Goal: Task Accomplishment & Management: Use online tool/utility

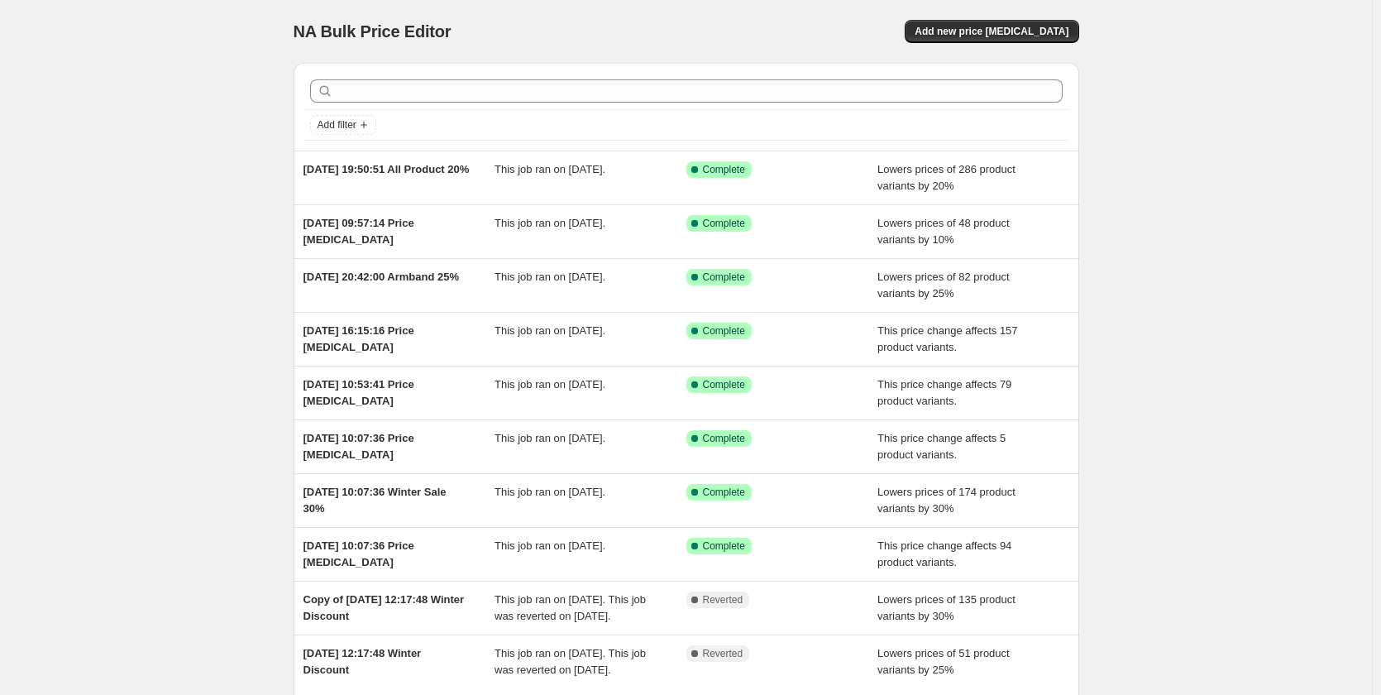
click at [1016, 53] on div "NA Bulk Price Editor. This page is ready NA Bulk Price Editor Add new price [ME…" at bounding box center [686, 31] width 785 height 63
click at [1025, 36] on span "Add new price [MEDICAL_DATA]" at bounding box center [991, 31] width 154 height 13
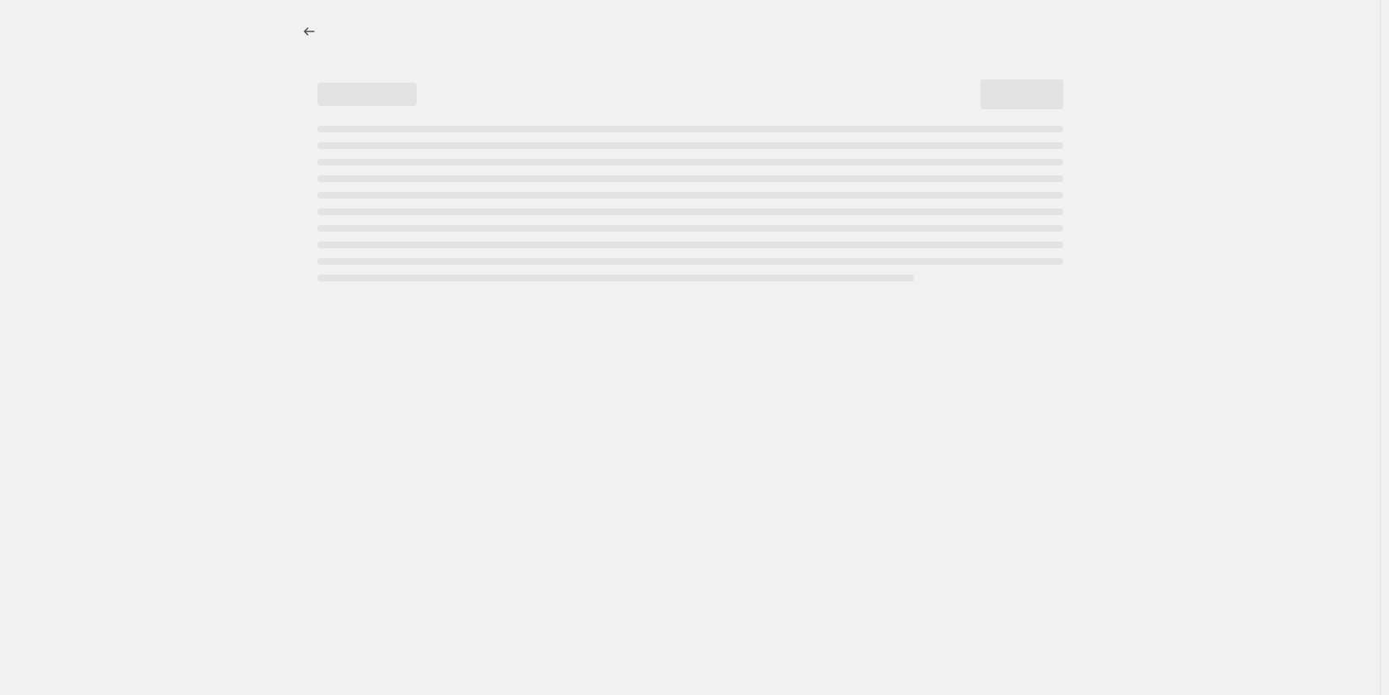
select select "percentage"
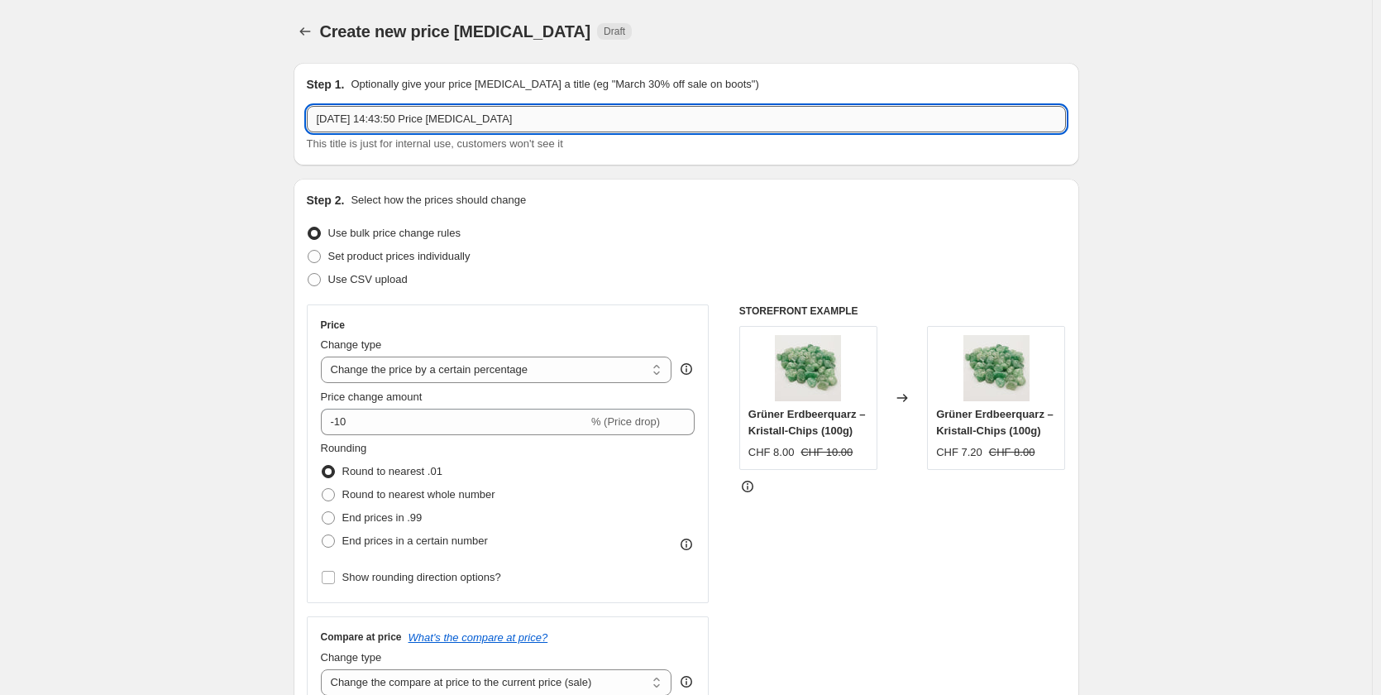
drag, startPoint x: 549, startPoint y: 115, endPoint x: 432, endPoint y: 129, distance: 117.4
click at [432, 129] on input "[DATE] 14:43:50 Price [MEDICAL_DATA]" at bounding box center [686, 119] width 759 height 26
click at [594, 112] on input "[DATE] 14:43:50 Schnitzereien wieder Rückgängig" at bounding box center [686, 119] width 759 height 26
drag, startPoint x: 594, startPoint y: 112, endPoint x: 535, endPoint y: 122, distance: 59.4
click at [535, 122] on input "[DATE] 14:43:50 Schnitzereien wieder Rückgängig" at bounding box center [686, 119] width 759 height 26
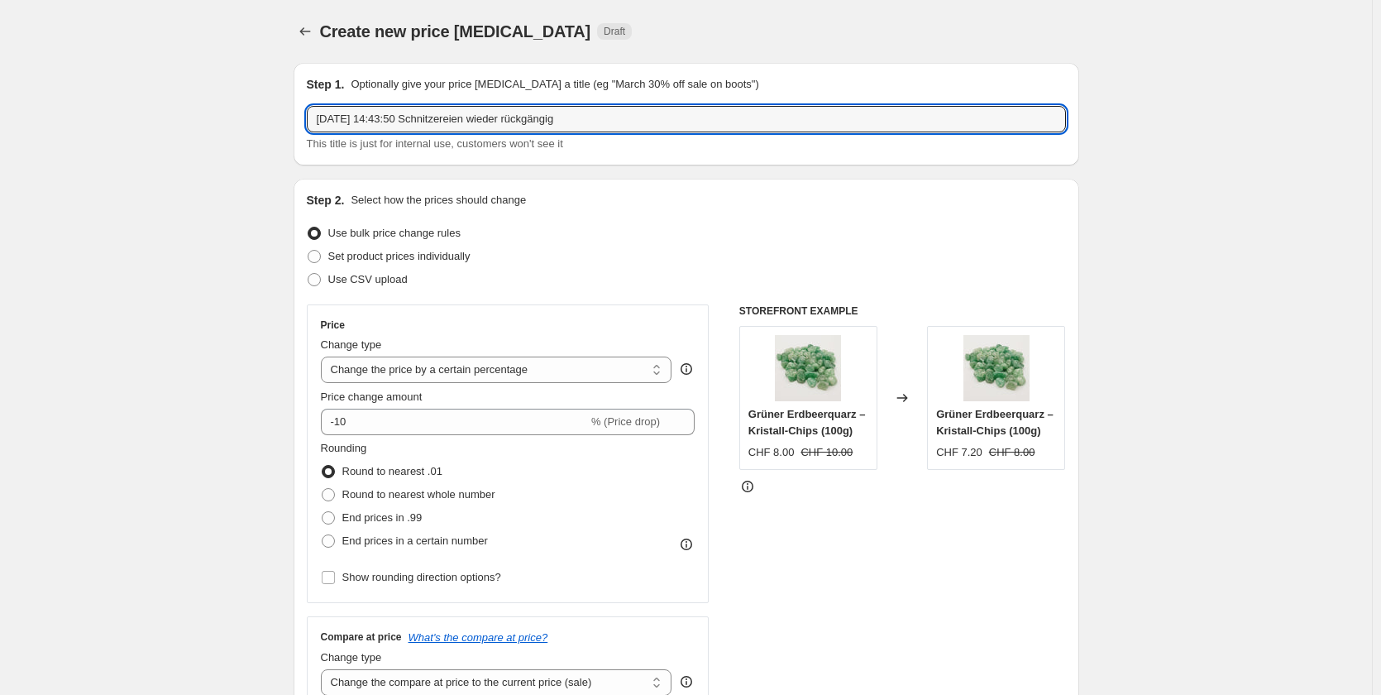
type input "[DATE] 14:43:50 Schnitzereien wieder rückgängig"
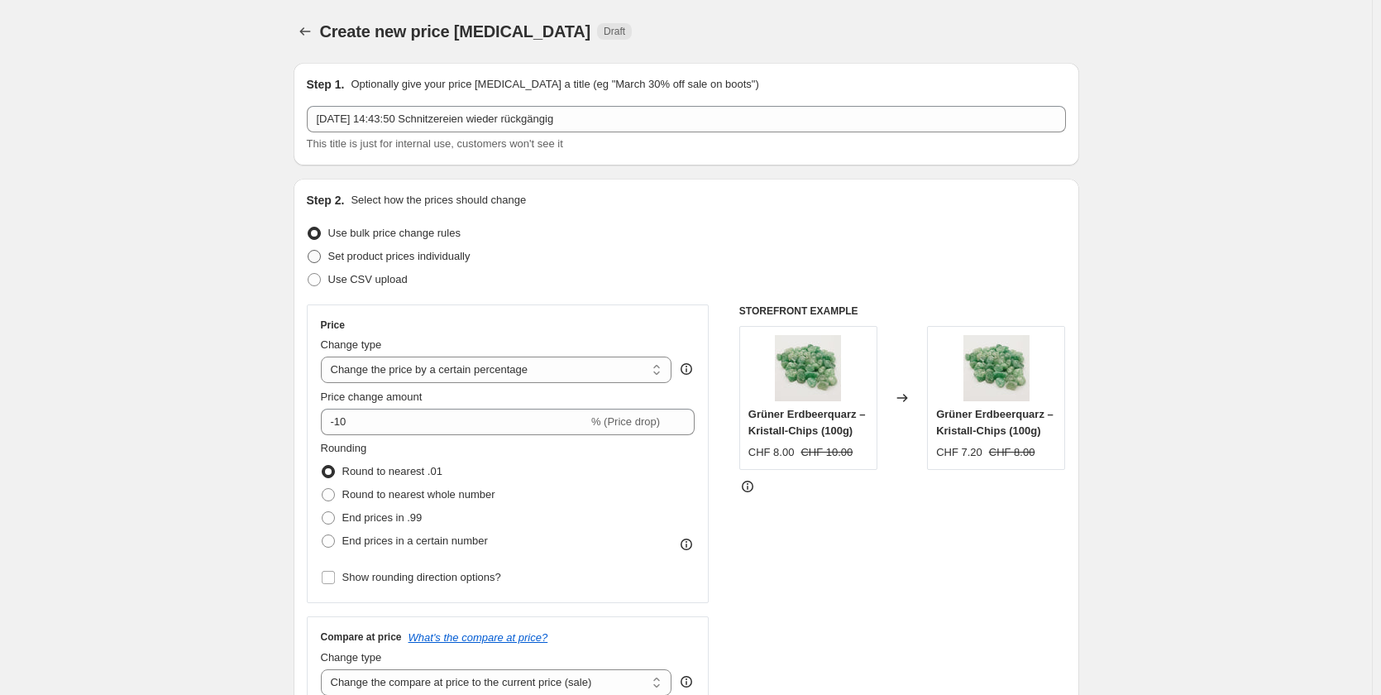
click at [421, 265] on label "Set product prices individually" at bounding box center [389, 256] width 164 height 23
click at [308, 251] on input "Set product prices individually" at bounding box center [308, 250] width 1 height 1
radio input "true"
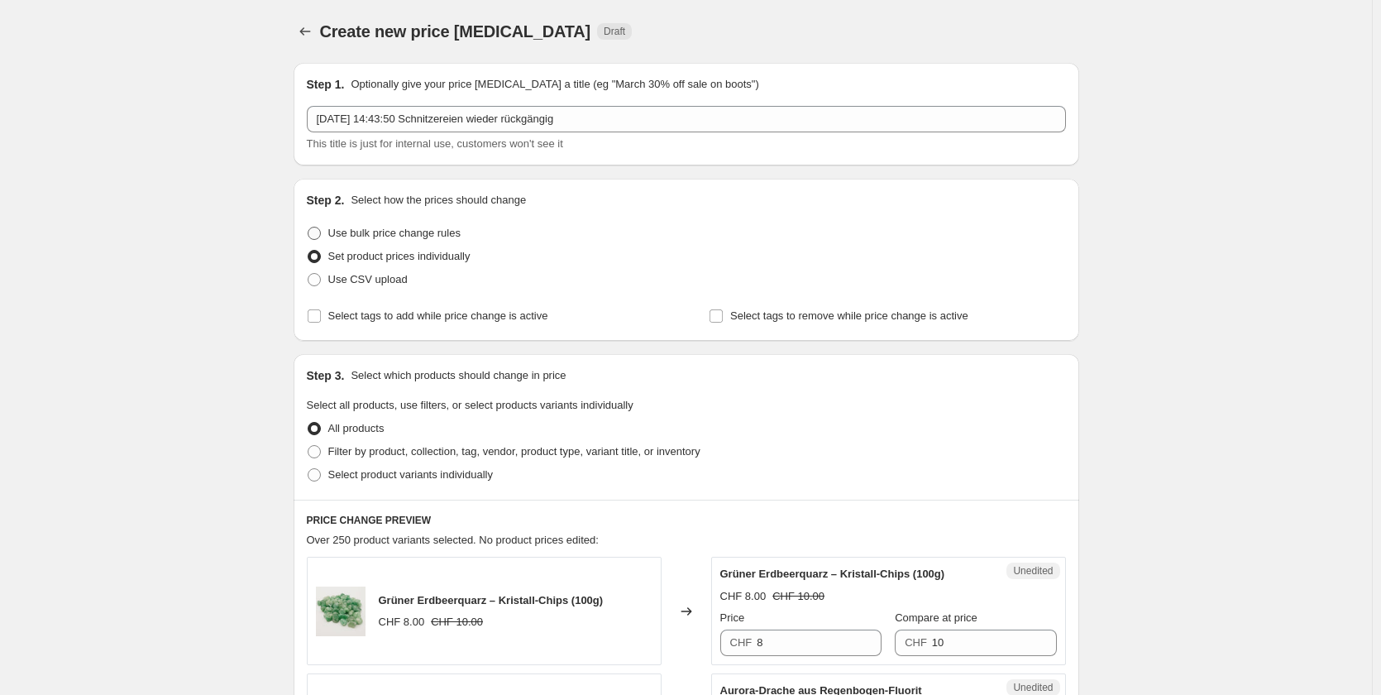
click at [421, 240] on span "Use bulk price change rules" at bounding box center [394, 233] width 132 height 17
click at [308, 227] on input "Use bulk price change rules" at bounding box center [308, 227] width 1 height 1
radio input "true"
select select "percentage"
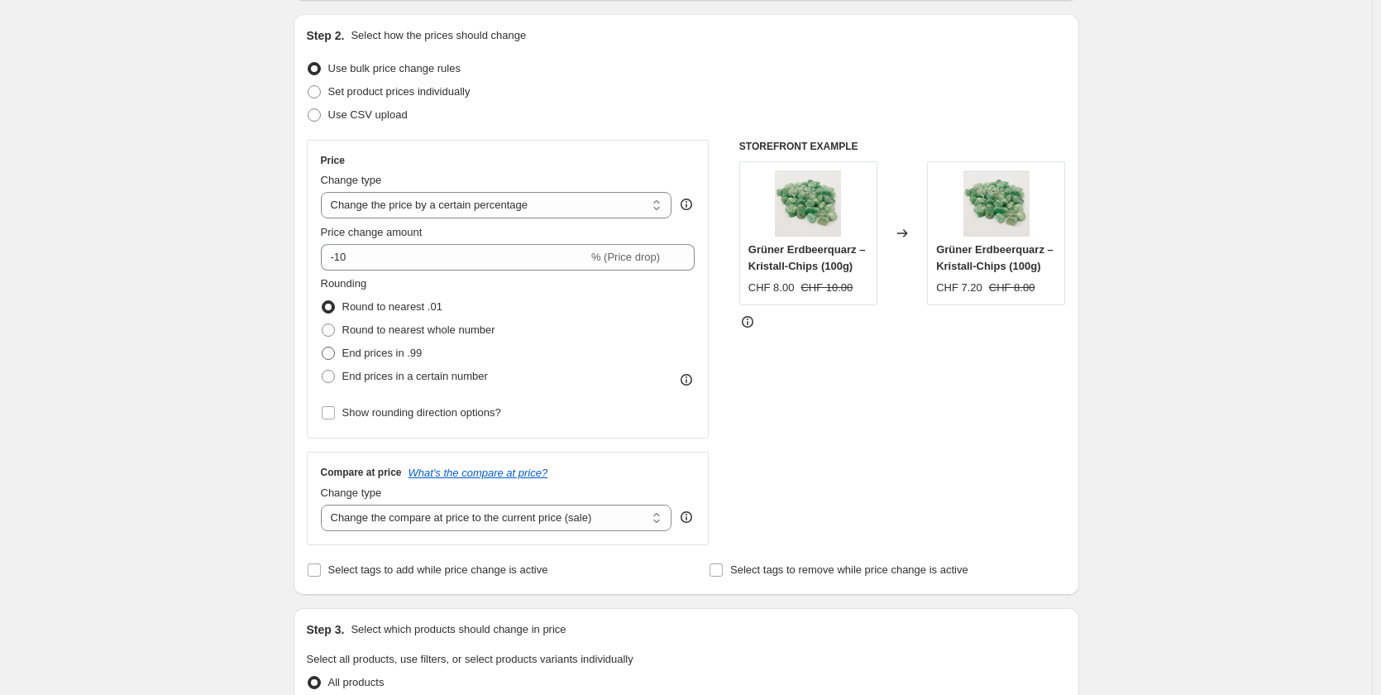
scroll to position [165, 0]
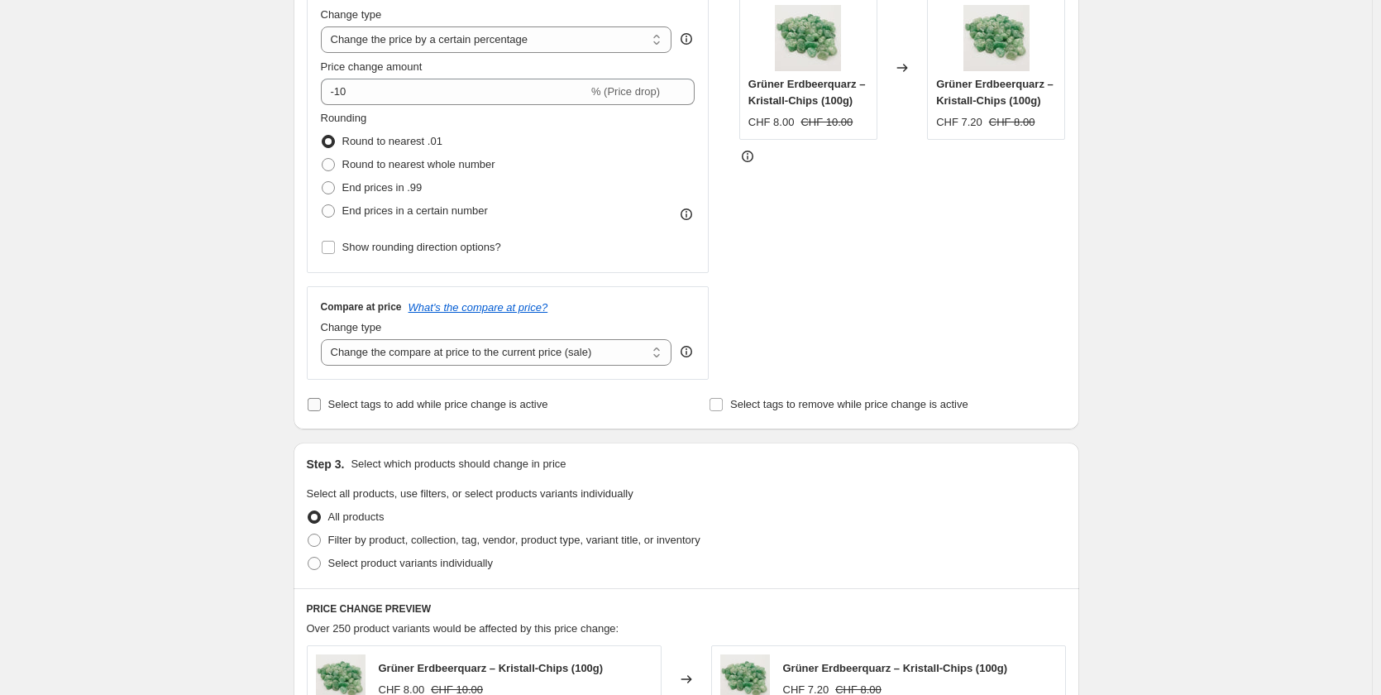
click at [375, 408] on span "Select tags to add while price change is active" at bounding box center [438, 404] width 220 height 12
click at [321, 408] on input "Select tags to add while price change is active" at bounding box center [314, 404] width 13 height 13
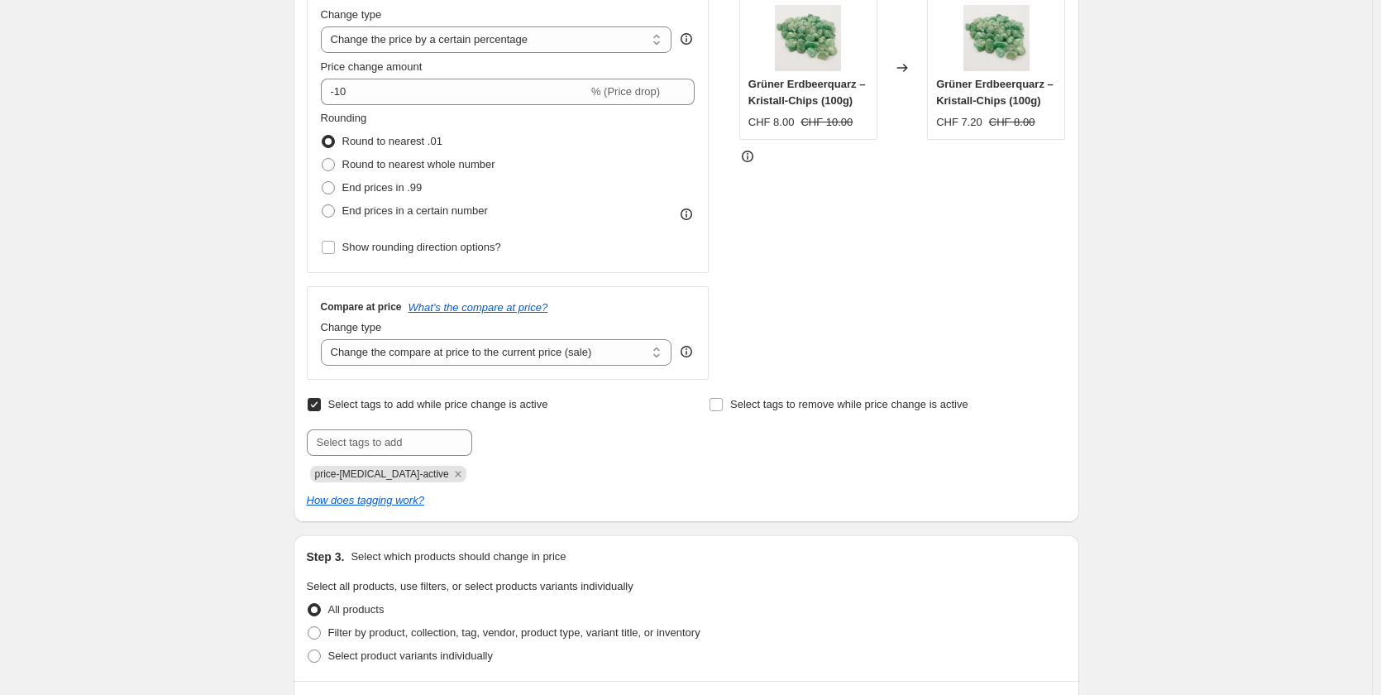
scroll to position [331, 0]
click at [375, 408] on span "Select tags to add while price change is active" at bounding box center [438, 403] width 220 height 12
click at [321, 408] on input "Select tags to add while price change is active" at bounding box center [314, 403] width 13 height 13
checkbox input "false"
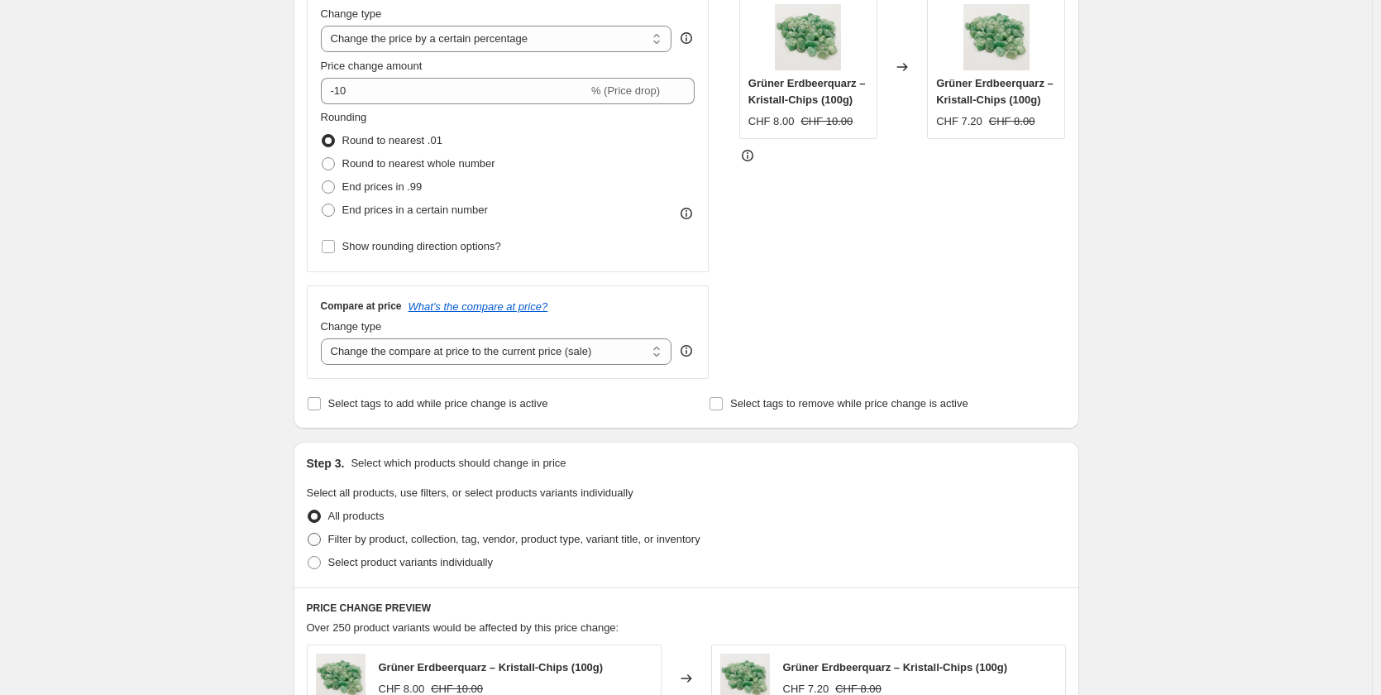
click at [360, 541] on span "Filter by product, collection, tag, vendor, product type, variant title, or inv…" at bounding box center [514, 538] width 372 height 12
click at [308, 533] on input "Filter by product, collection, tag, vendor, product type, variant title, or inv…" at bounding box center [308, 532] width 1 height 1
radio input "true"
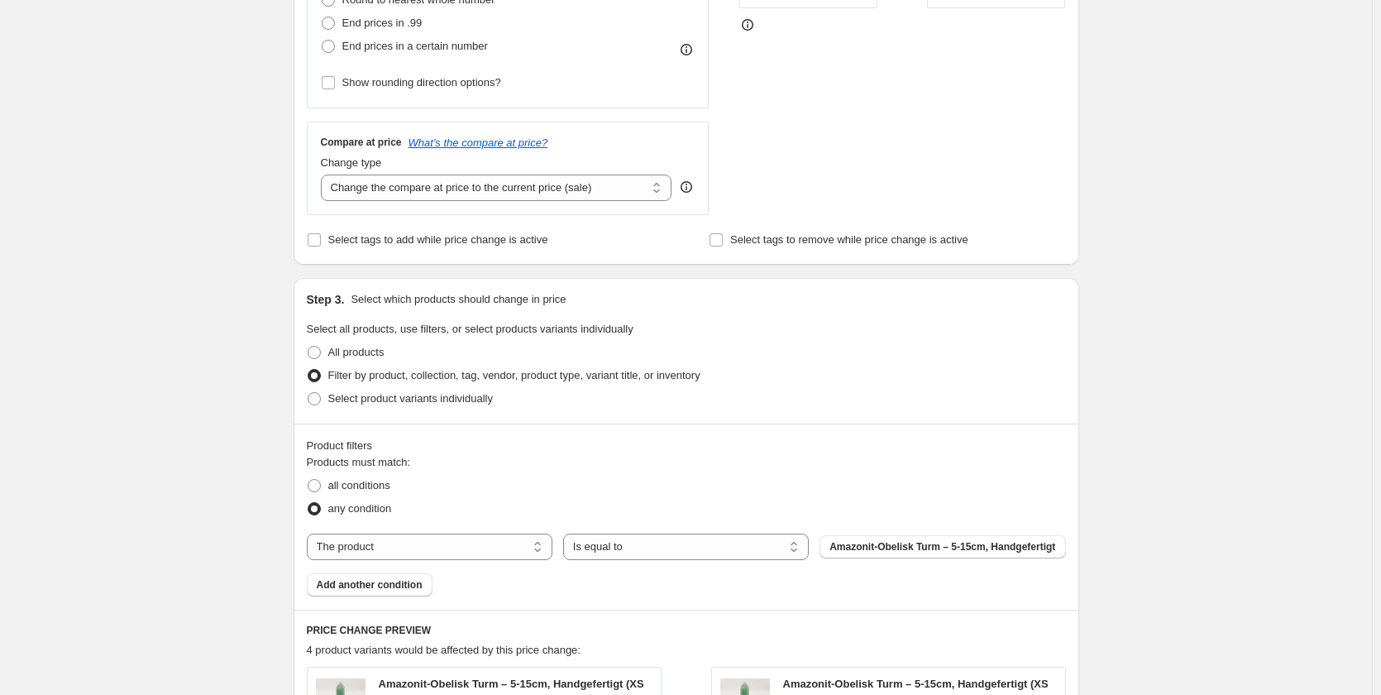
scroll to position [495, 0]
click at [444, 542] on select "The product The product's collection The product's tag The product's vendor The…" at bounding box center [430, 545] width 246 height 26
select select "collection"
click at [955, 556] on button "Amulette" at bounding box center [942, 545] width 246 height 23
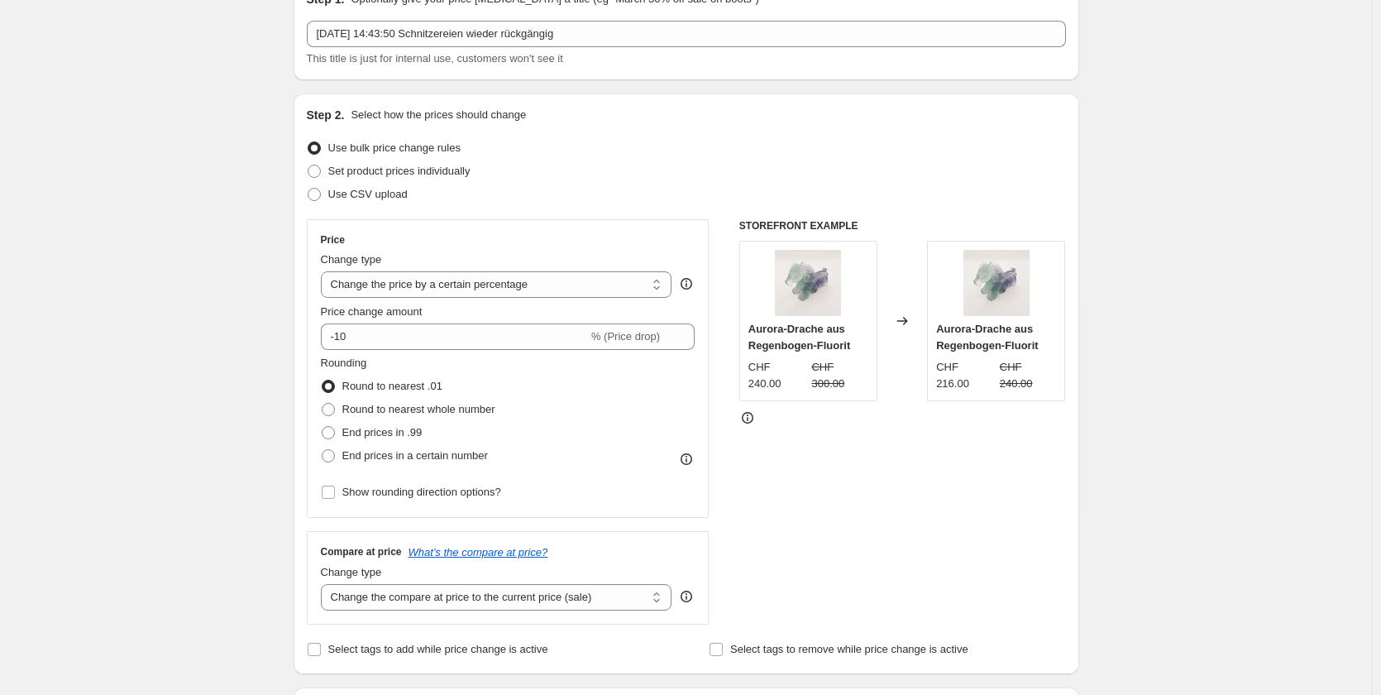
scroll to position [83, 0]
click at [432, 279] on select "Change the price to a certain amount Change the price by a certain amount Chang…" at bounding box center [496, 287] width 351 height 26
select select "ecap"
click at [324, 274] on select "Change the price to a certain amount Change the price by a certain amount Chang…" at bounding box center [496, 287] width 351 height 26
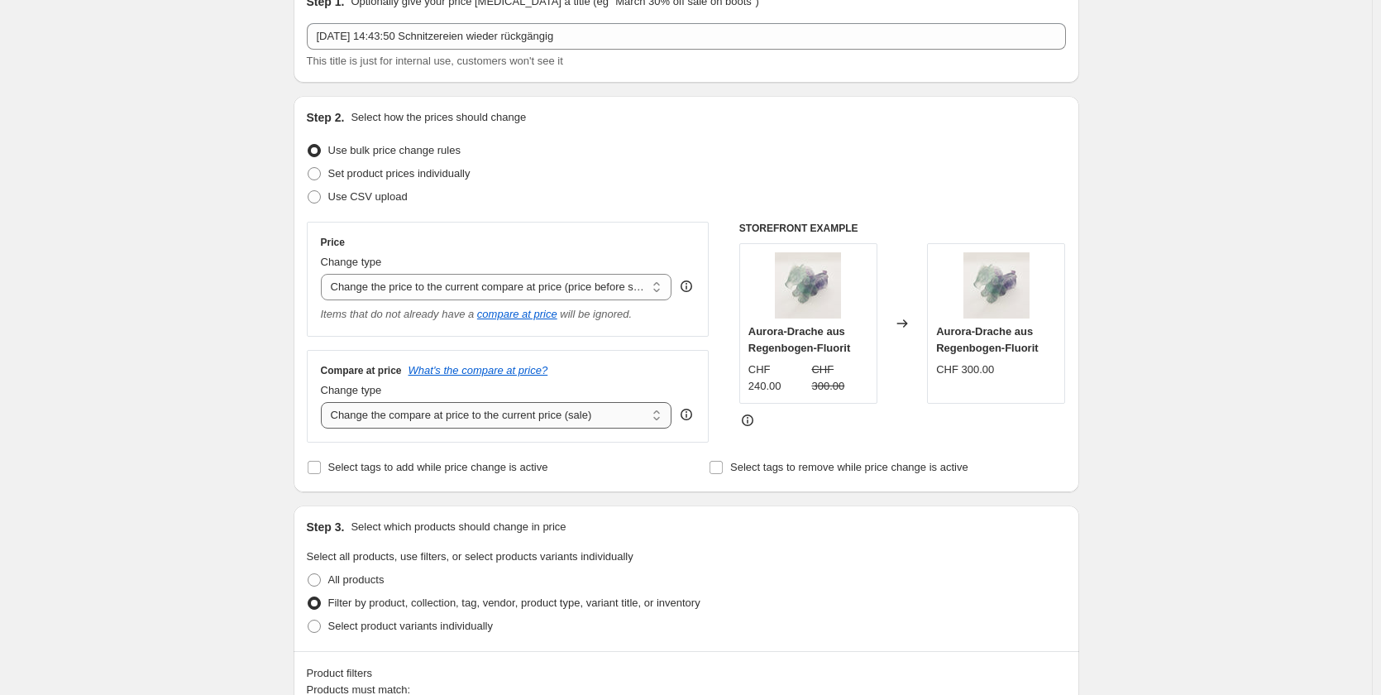
click at [441, 424] on select "Change the compare at price to the current price (sale) Change the compare at p…" at bounding box center [496, 415] width 351 height 26
select select "remove"
click at [324, 403] on select "Change the compare at price to the current price (sale) Change the compare at p…" at bounding box center [496, 415] width 351 height 26
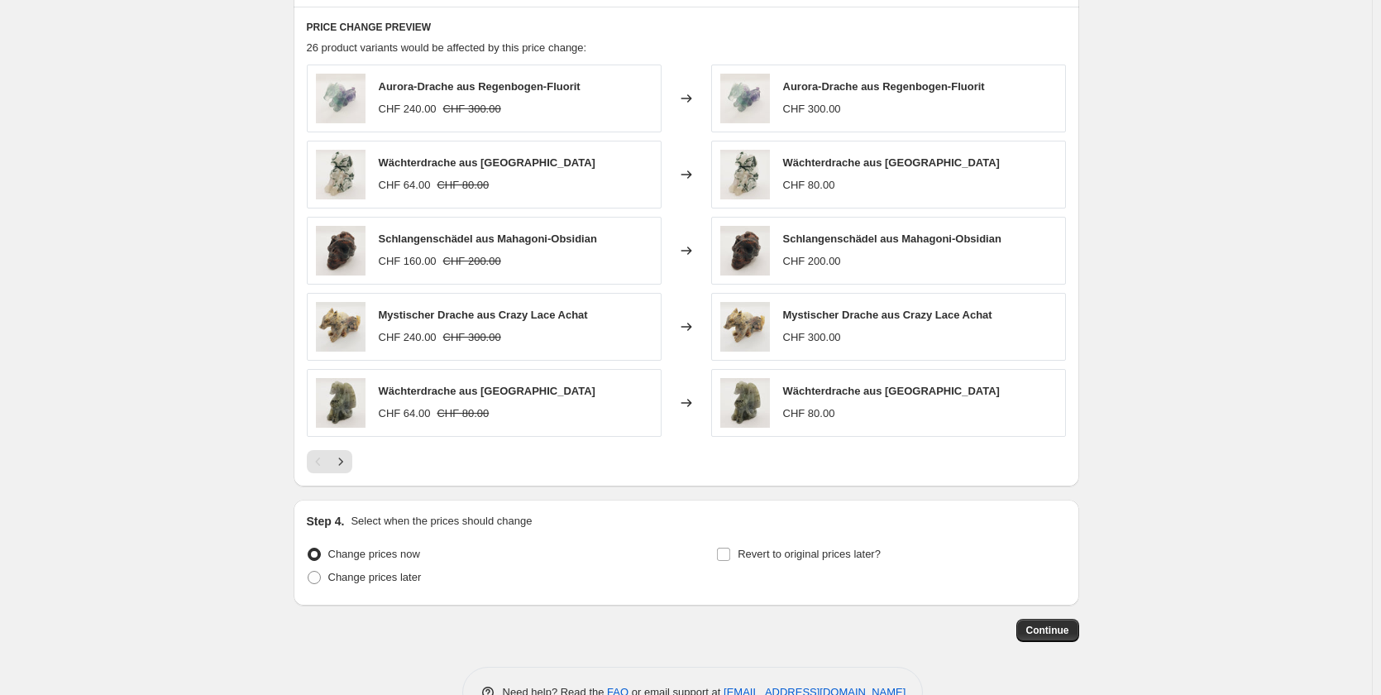
scroll to position [962, 0]
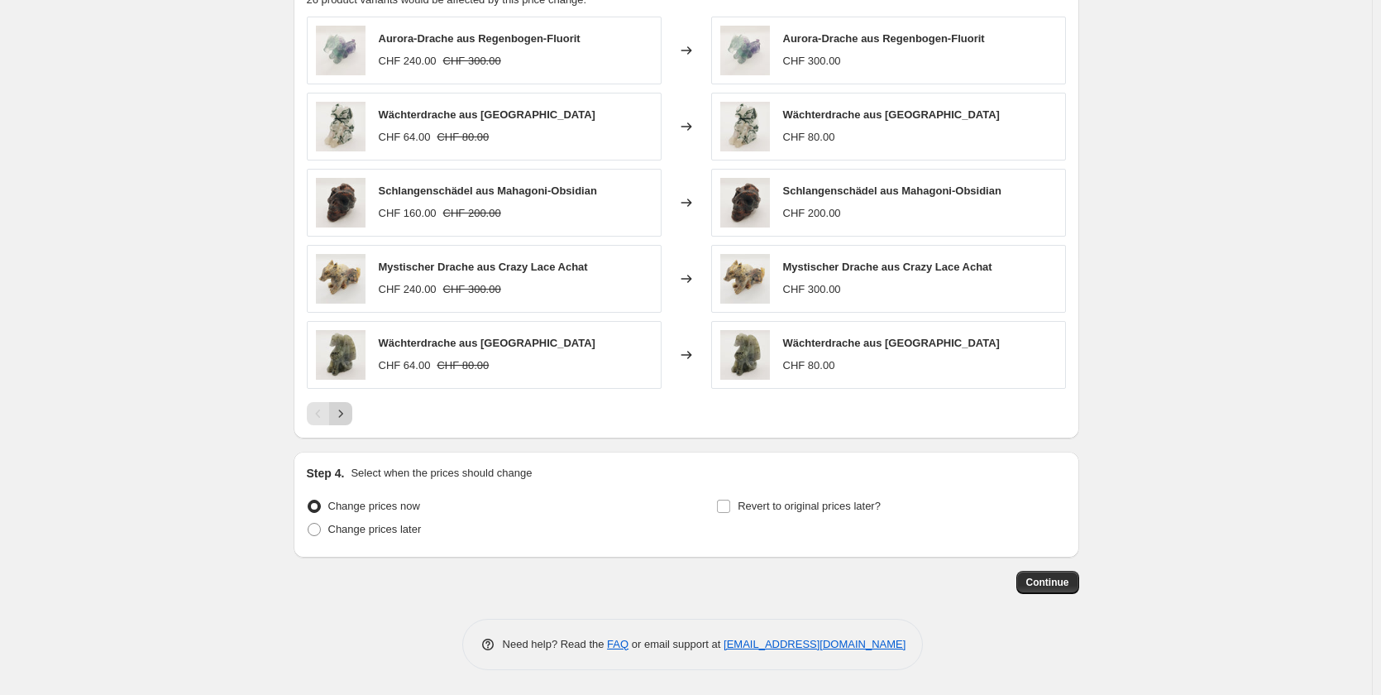
click at [339, 419] on icon "Next" at bounding box center [340, 413] width 17 height 17
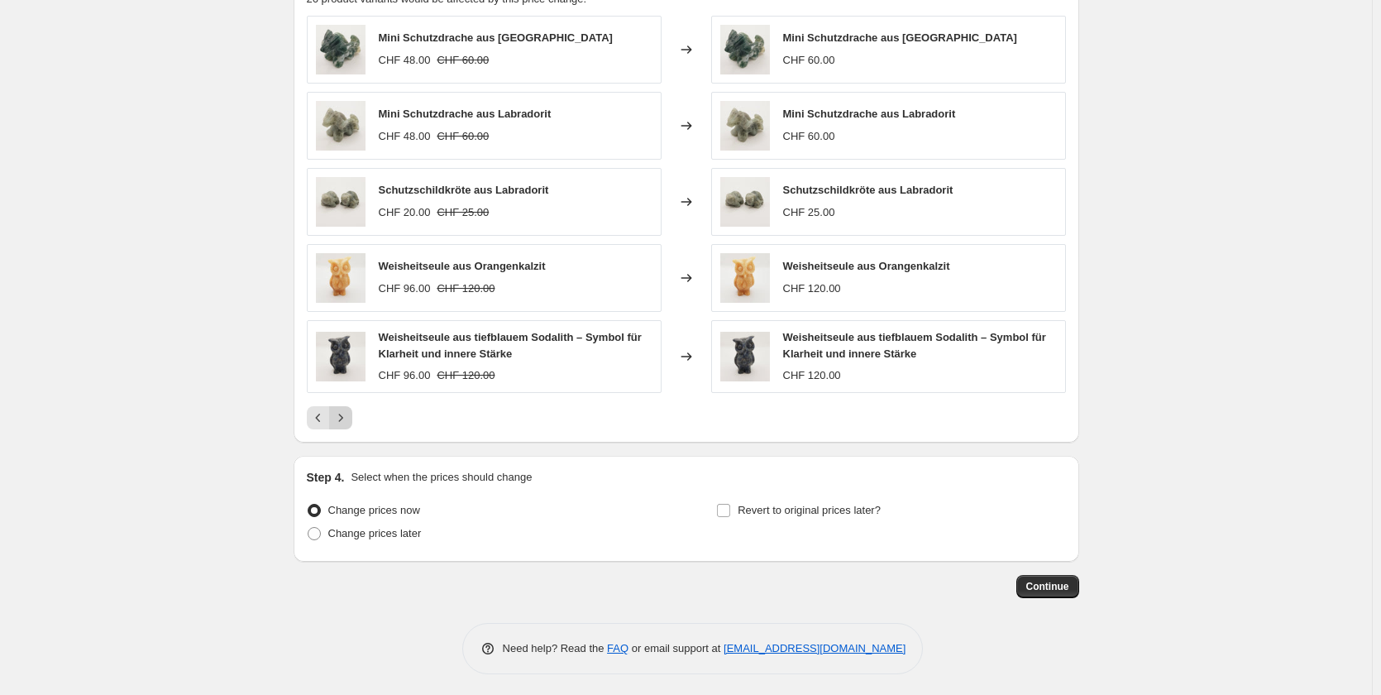
click at [341, 418] on icon "Next" at bounding box center [340, 417] width 17 height 17
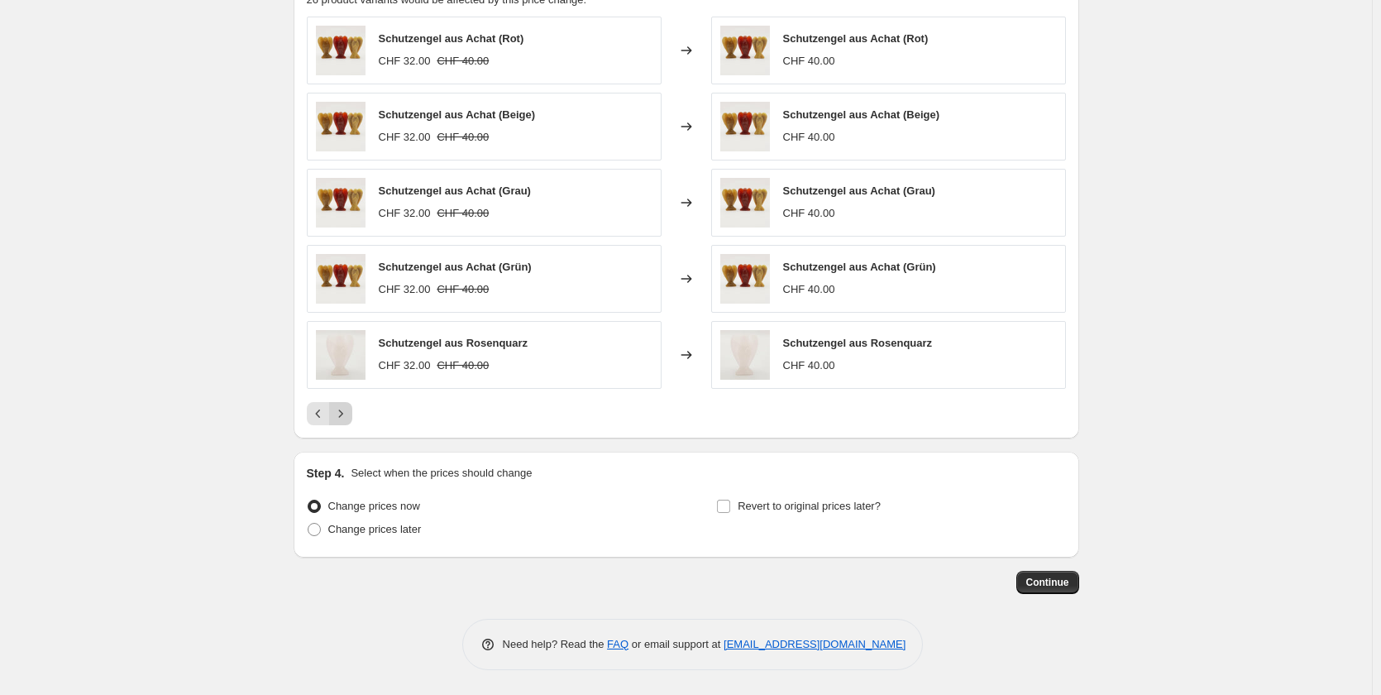
click at [341, 418] on icon "Next" at bounding box center [340, 413] width 17 height 17
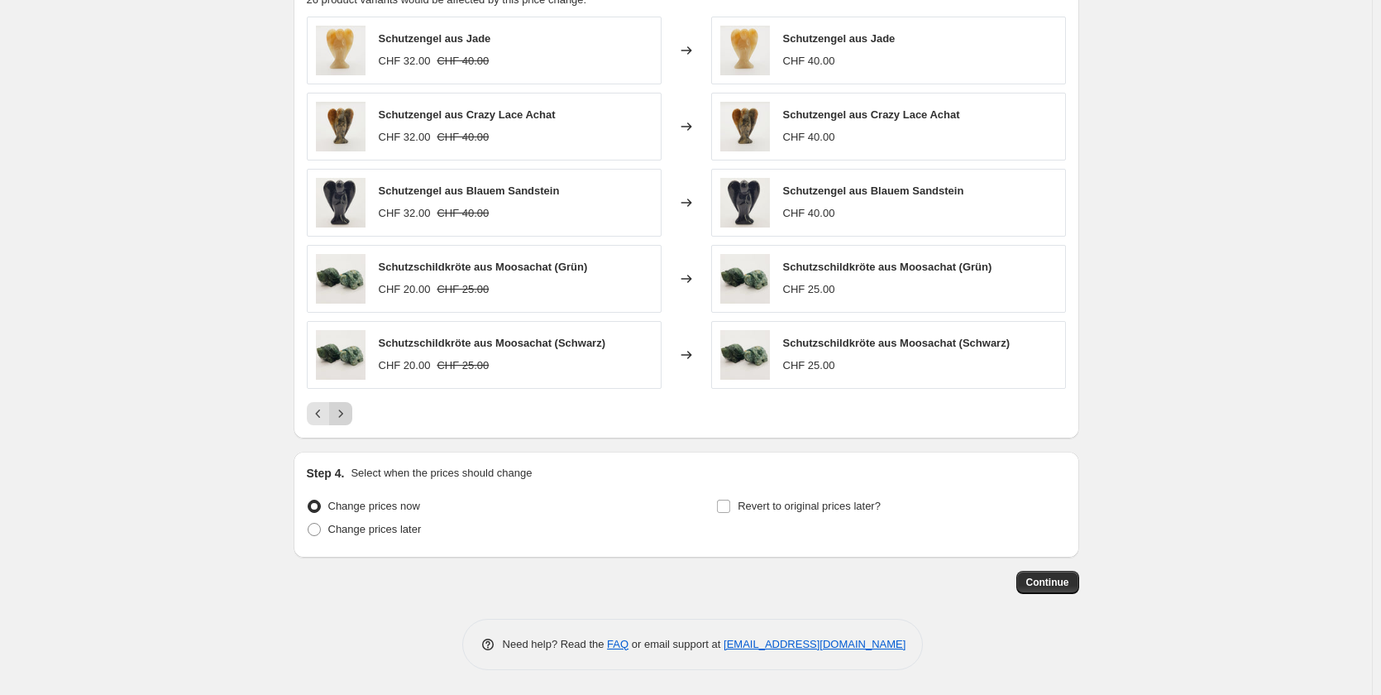
click at [341, 418] on icon "Next" at bounding box center [340, 413] width 17 height 17
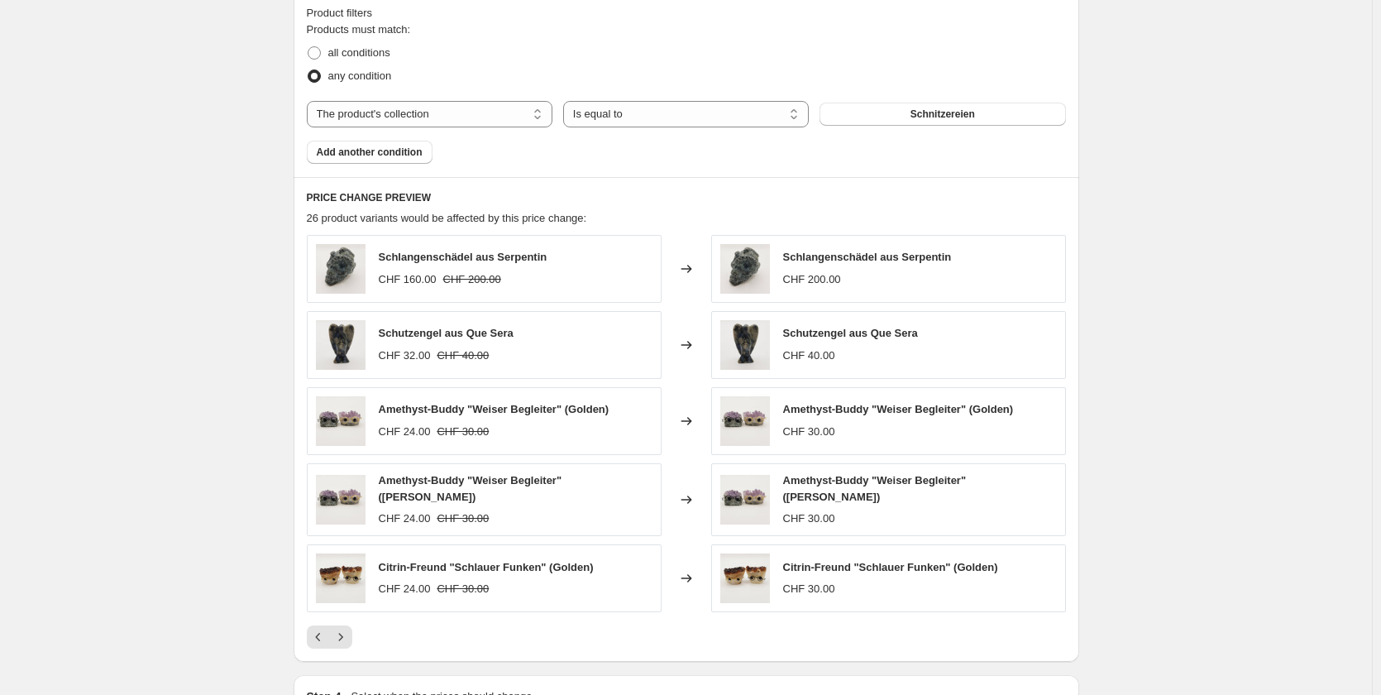
scroll to position [743, 0]
click at [341, 628] on icon "Next" at bounding box center [340, 636] width 17 height 17
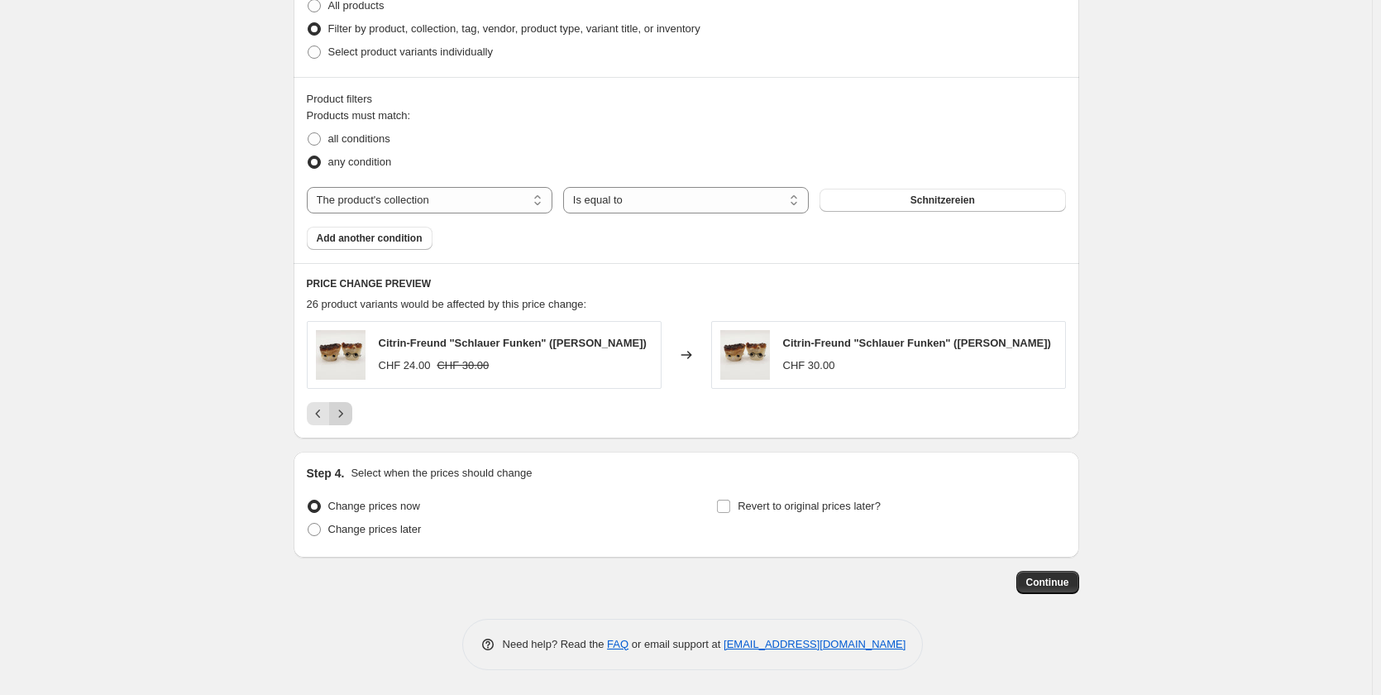
scroll to position [657, 0]
click at [1057, 583] on span "Continue" at bounding box center [1047, 581] width 43 height 13
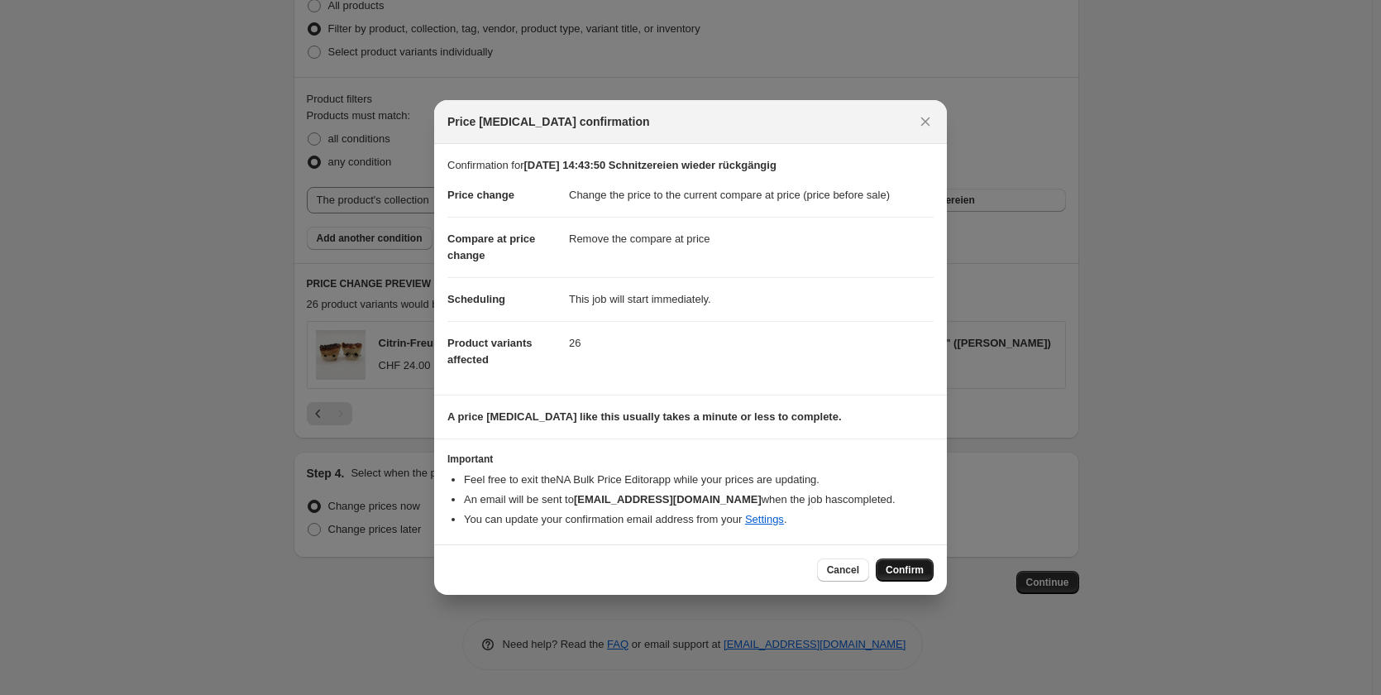
click at [895, 571] on span "Confirm" at bounding box center [905, 569] width 38 height 13
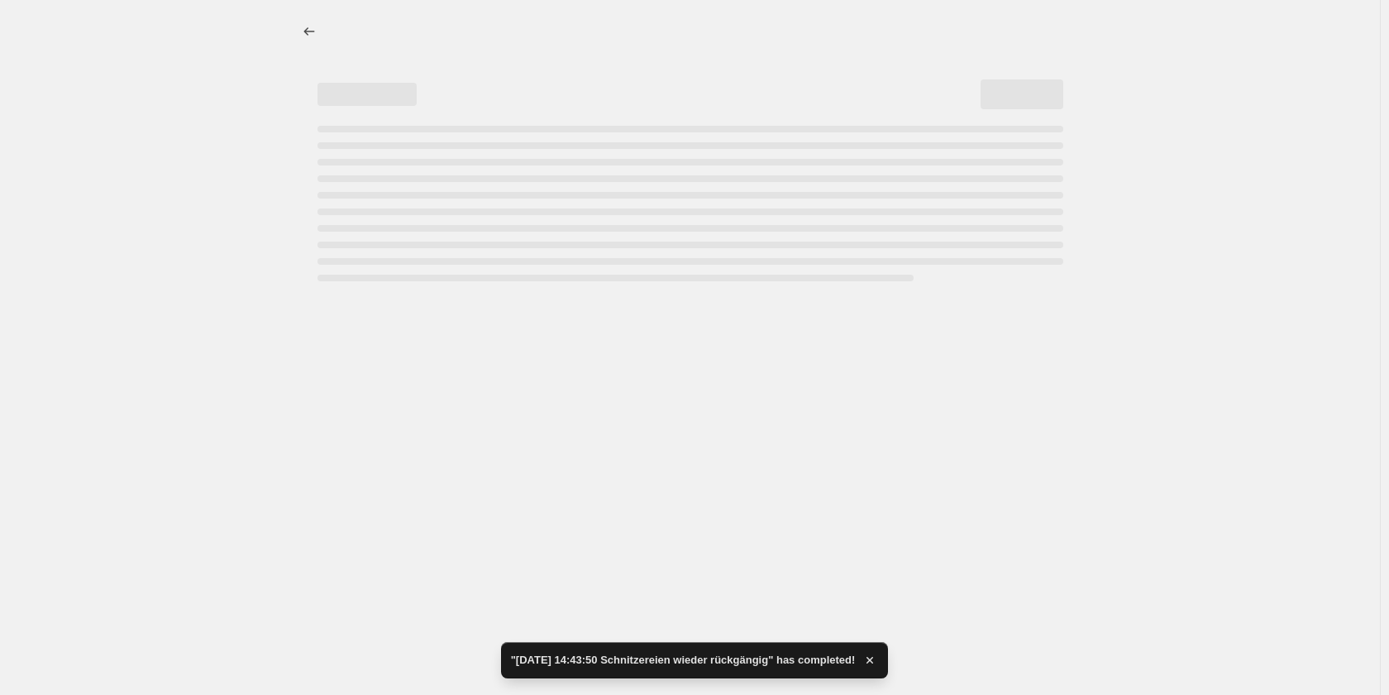
select select "ecap"
select select "remove"
select select "collection"
